Goal: Information Seeking & Learning: Learn about a topic

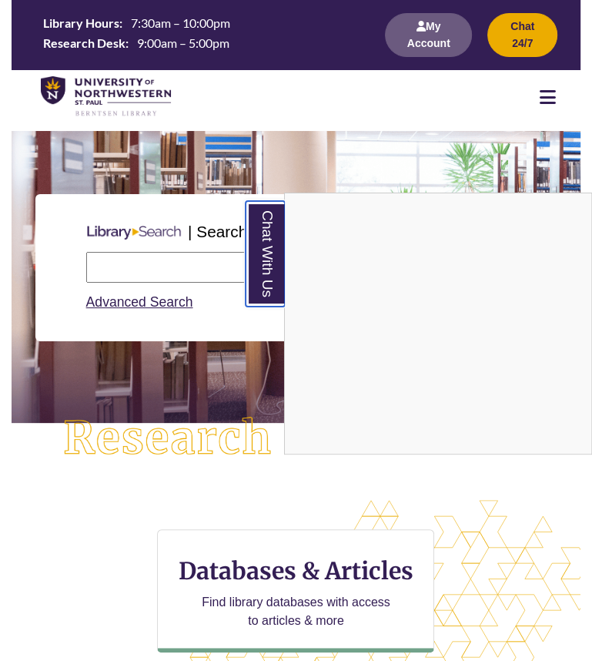
click at [268, 255] on link "Chat With Us" at bounding box center [265, 254] width 39 height 106
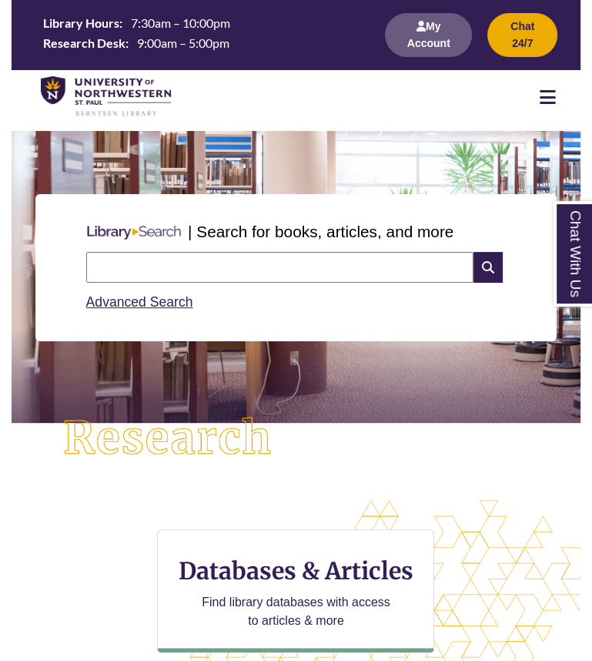
click at [238, 266] on input "text" at bounding box center [280, 267] width 388 height 31
type input "**********"
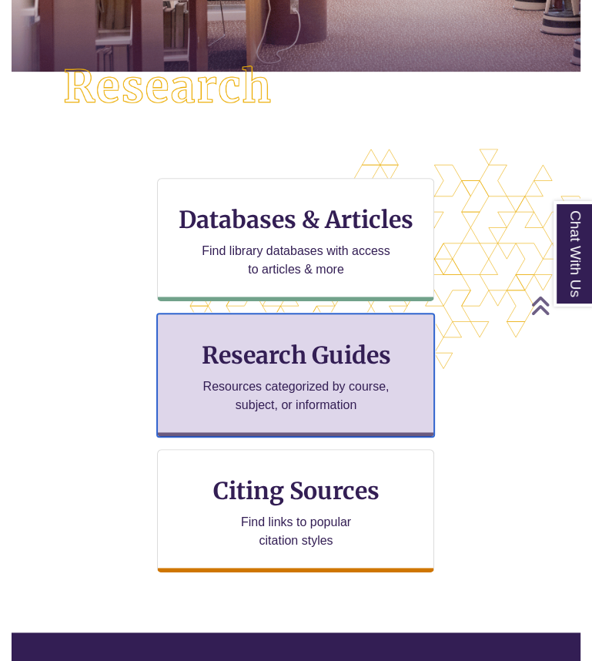
click at [223, 338] on div "Research Guides Resources categorized by course, subject, or information" at bounding box center [295, 375] width 277 height 123
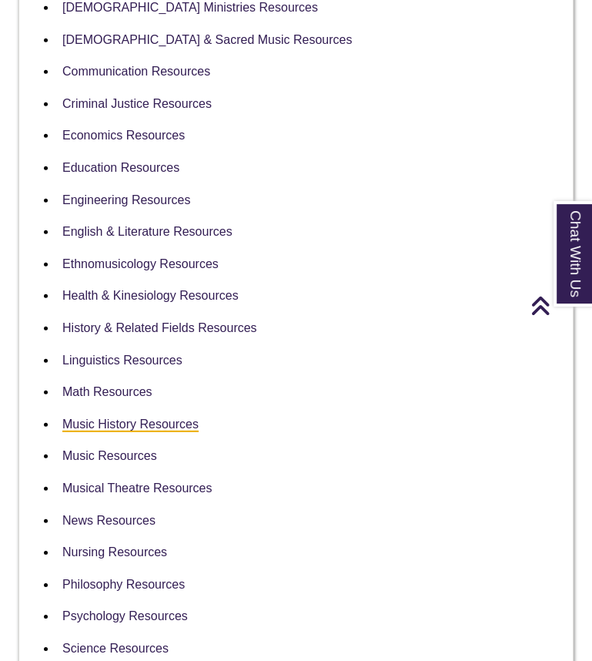
scroll to position [2053, 0]
click at [131, 449] on link "Music Resources" at bounding box center [109, 456] width 95 height 15
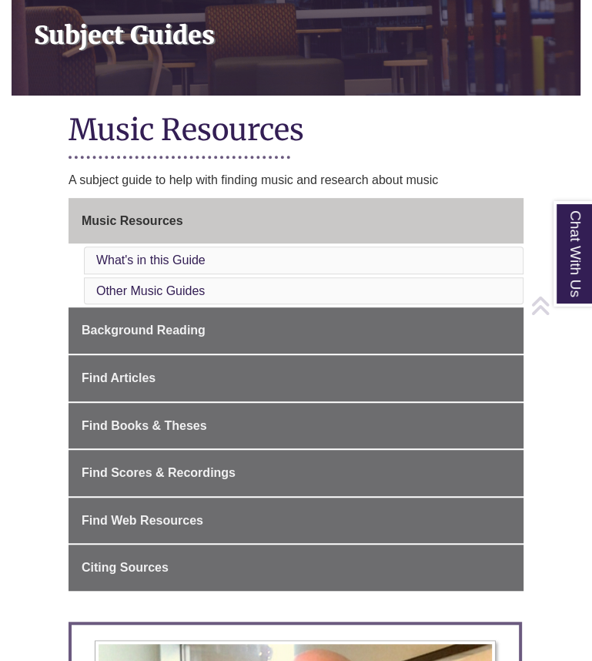
scroll to position [234, 0]
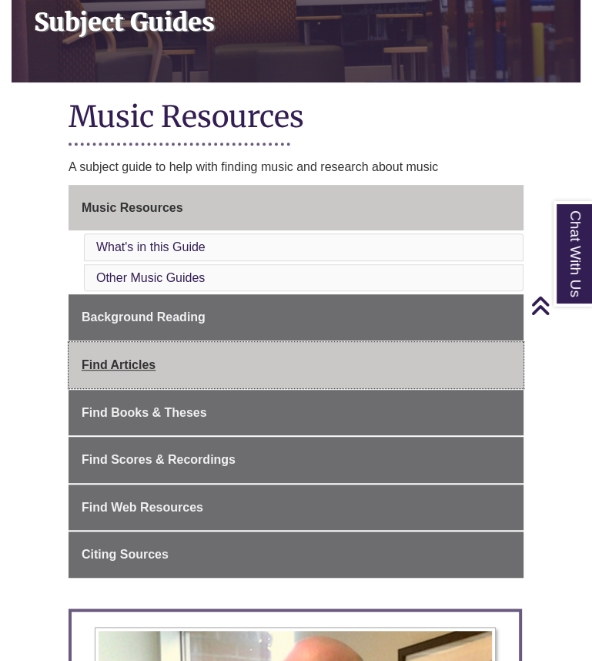
click at [211, 354] on link "Find Articles" at bounding box center [296, 365] width 455 height 46
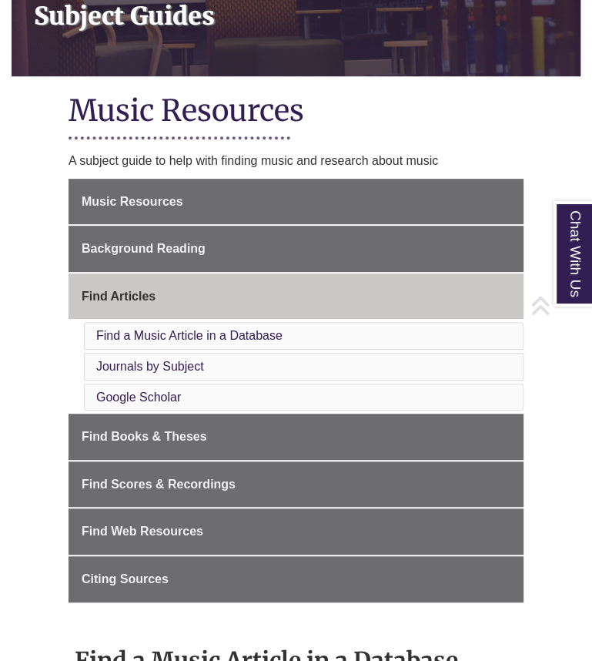
scroll to position [259, 0]
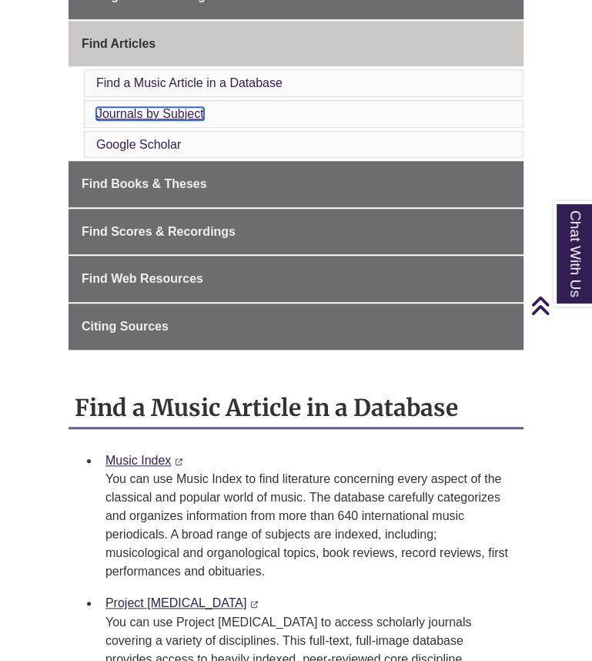
click at [160, 107] on link "Journals by Subject" at bounding box center [150, 113] width 108 height 13
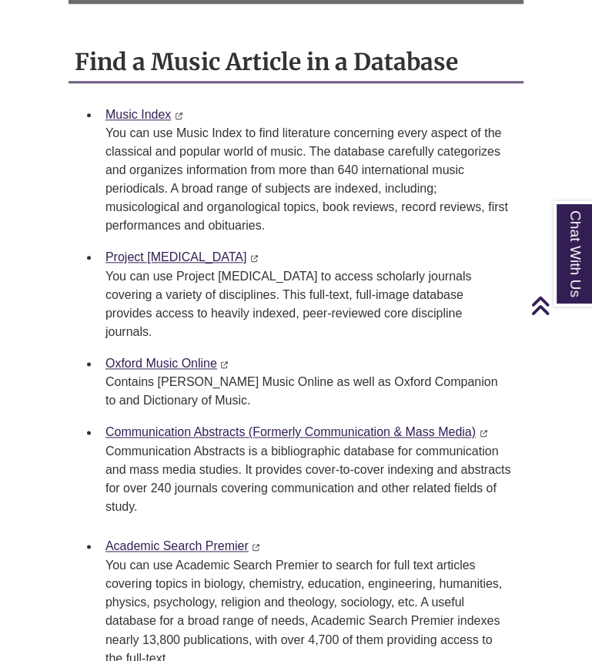
scroll to position [841, 0]
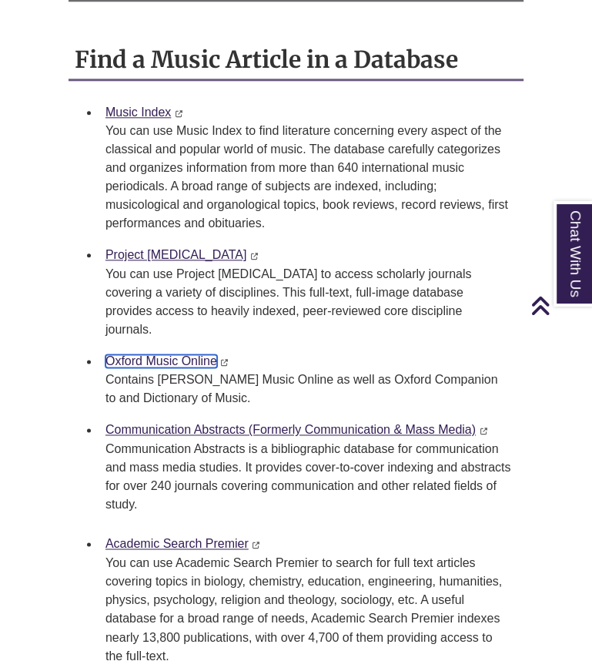
click at [166, 354] on link "Oxford Music Online" at bounding box center [162, 360] width 112 height 13
